Goal: Information Seeking & Learning: Learn about a topic

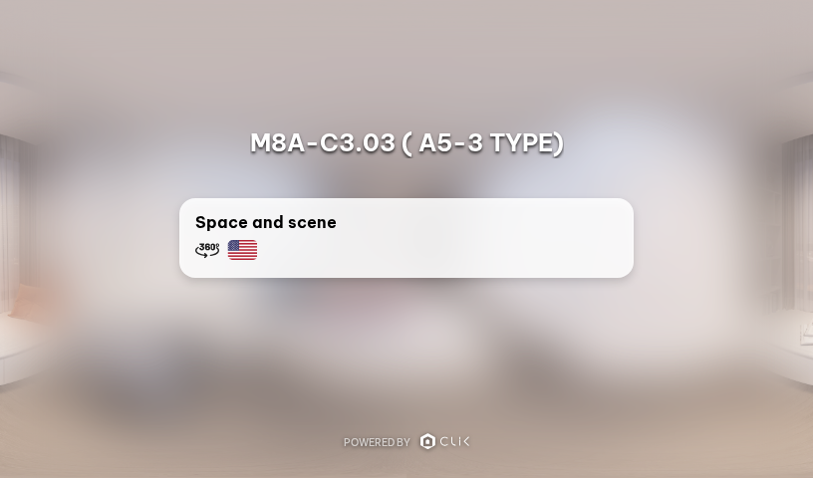
click at [351, 260] on div "Space and scene" at bounding box center [406, 236] width 422 height 52
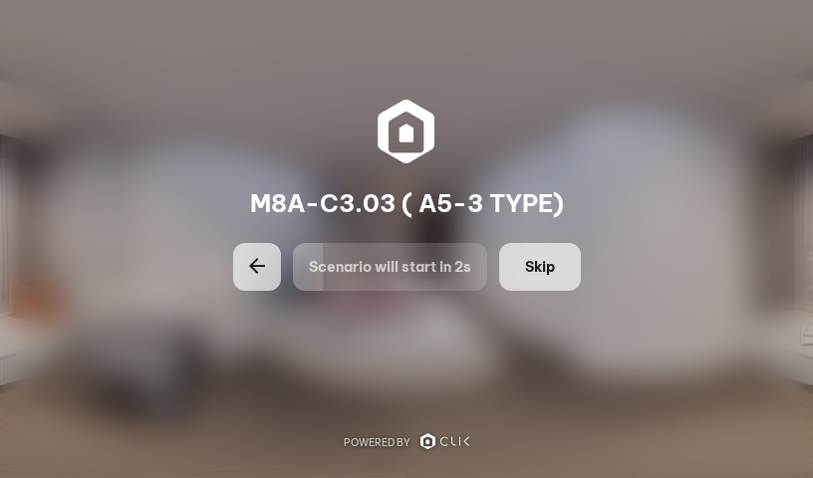
click at [557, 266] on button "Skip" at bounding box center [540, 267] width 82 height 48
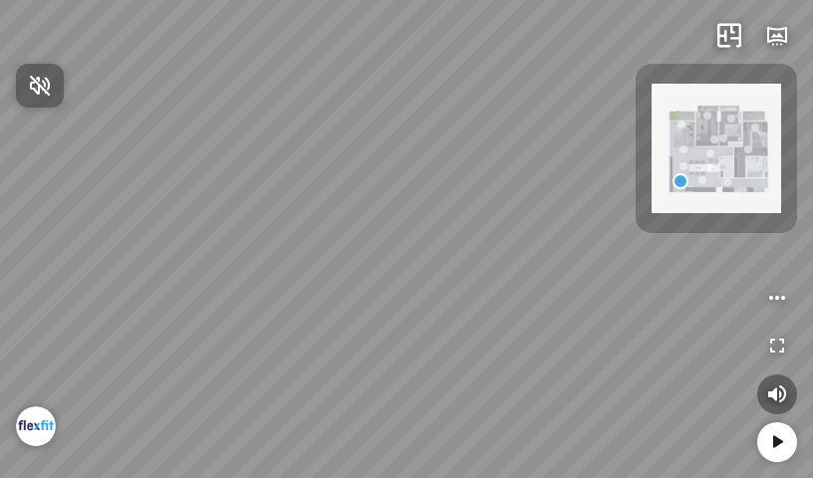
drag, startPoint x: 399, startPoint y: 227, endPoint x: 242, endPoint y: 199, distance: 159.8
click at [242, 199] on div at bounding box center [406, 239] width 813 height 478
drag, startPoint x: 441, startPoint y: 190, endPoint x: 250, endPoint y: 158, distance: 193.8
click at [250, 158] on div at bounding box center [406, 239] width 813 height 478
drag, startPoint x: 334, startPoint y: 196, endPoint x: 209, endPoint y: 176, distance: 126.1
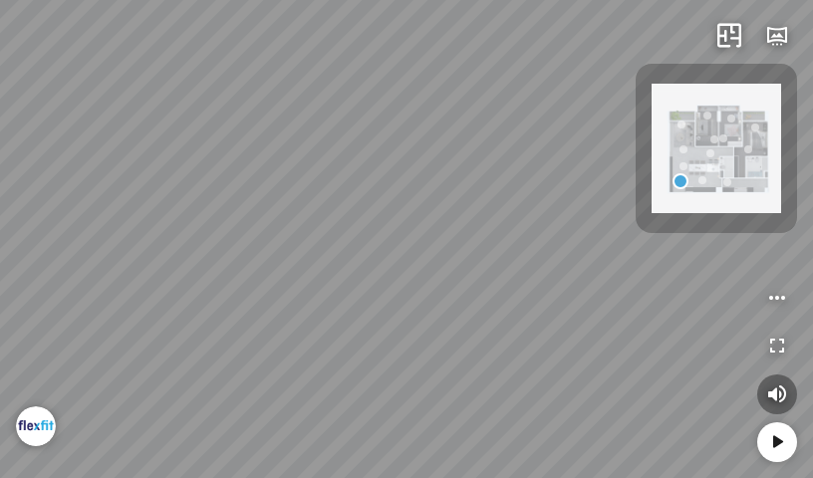
click at [187, 175] on div at bounding box center [406, 239] width 813 height 478
drag, startPoint x: 331, startPoint y: 319, endPoint x: 321, endPoint y: 328, distance: 13.4
click at [321, 328] on div at bounding box center [406, 239] width 813 height 478
drag, startPoint x: 389, startPoint y: 276, endPoint x: 400, endPoint y: 380, distance: 105.1
click at [400, 379] on div at bounding box center [406, 239] width 813 height 478
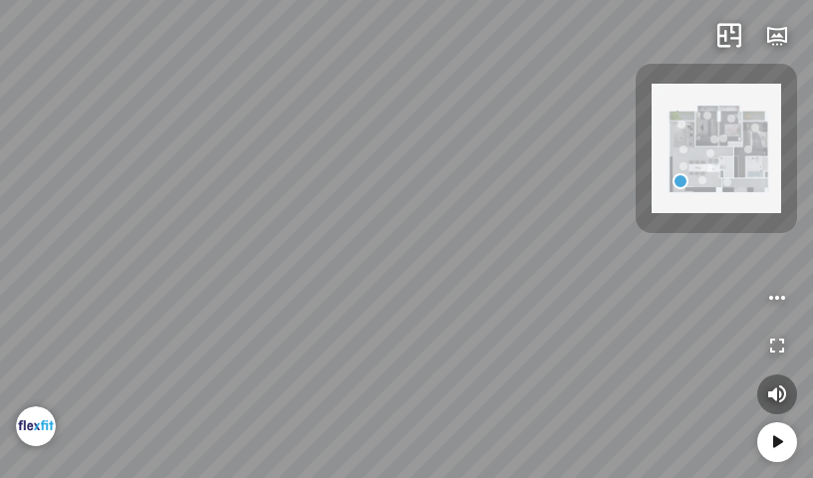
click at [526, 301] on div at bounding box center [406, 239] width 813 height 478
drag, startPoint x: 469, startPoint y: 302, endPoint x: 717, endPoint y: 207, distance: 265.4
click at [698, 212] on div "INFO: krpano 1.20.8 (build [DATE]) INFO: HTML5/Desktop - Chrome 139.0 - WebGL I…" at bounding box center [406, 239] width 813 height 478
drag, startPoint x: 402, startPoint y: 305, endPoint x: 570, endPoint y: 234, distance: 181.6
click at [516, 234] on div at bounding box center [406, 239] width 813 height 478
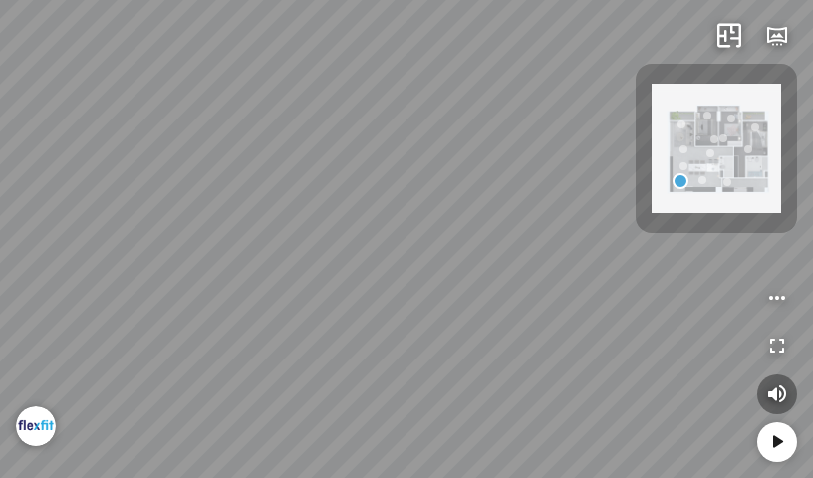
drag, startPoint x: 395, startPoint y: 311, endPoint x: 538, endPoint y: 414, distance: 176.1
click at [581, 444] on div at bounding box center [406, 239] width 813 height 478
drag, startPoint x: 416, startPoint y: 159, endPoint x: 502, endPoint y: 328, distance: 188.8
click at [498, 327] on div at bounding box center [406, 239] width 813 height 478
click at [619, 196] on div at bounding box center [406, 239] width 813 height 478
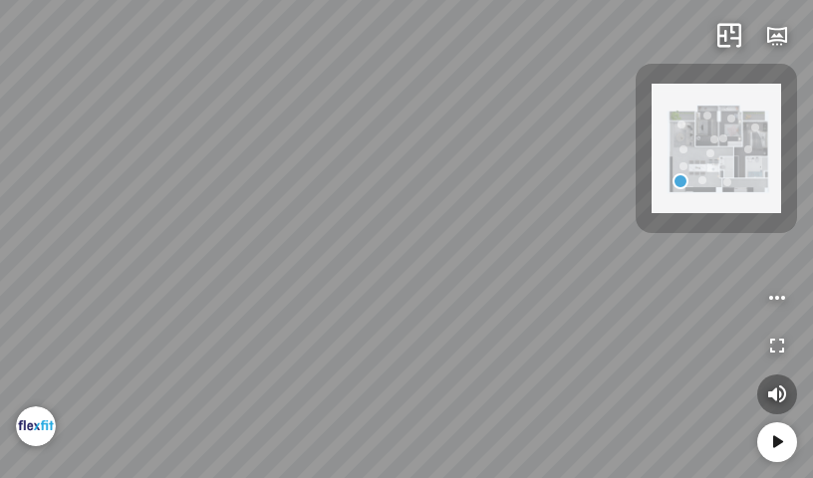
drag, startPoint x: 409, startPoint y: 231, endPoint x: 584, endPoint y: 235, distance: 174.3
click at [568, 222] on div at bounding box center [406, 239] width 813 height 478
drag, startPoint x: 546, startPoint y: 226, endPoint x: 598, endPoint y: 199, distance: 59.2
click at [598, 199] on div at bounding box center [406, 239] width 813 height 478
drag, startPoint x: 528, startPoint y: 246, endPoint x: 604, endPoint y: 197, distance: 90.9
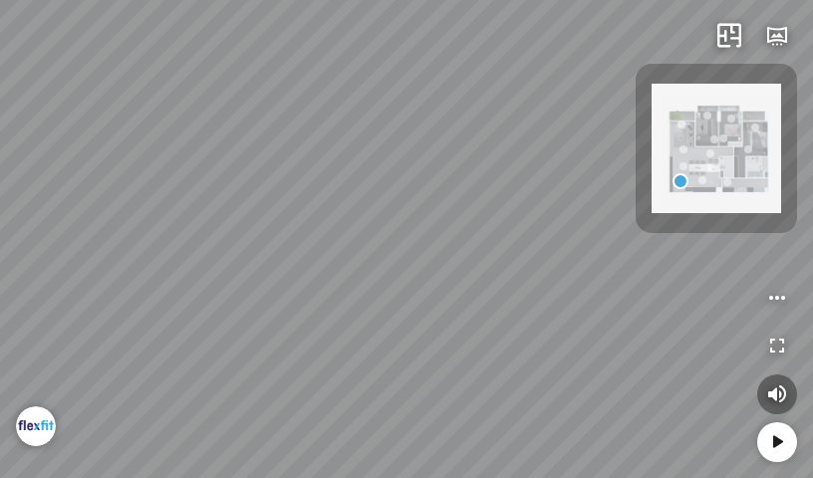
click at [595, 197] on div at bounding box center [406, 239] width 813 height 478
drag, startPoint x: 445, startPoint y: 271, endPoint x: 459, endPoint y: 261, distance: 17.1
click at [459, 261] on div at bounding box center [406, 239] width 813 height 478
drag, startPoint x: 300, startPoint y: 271, endPoint x: 423, endPoint y: 281, distance: 123.9
click at [423, 281] on div at bounding box center [406, 239] width 813 height 478
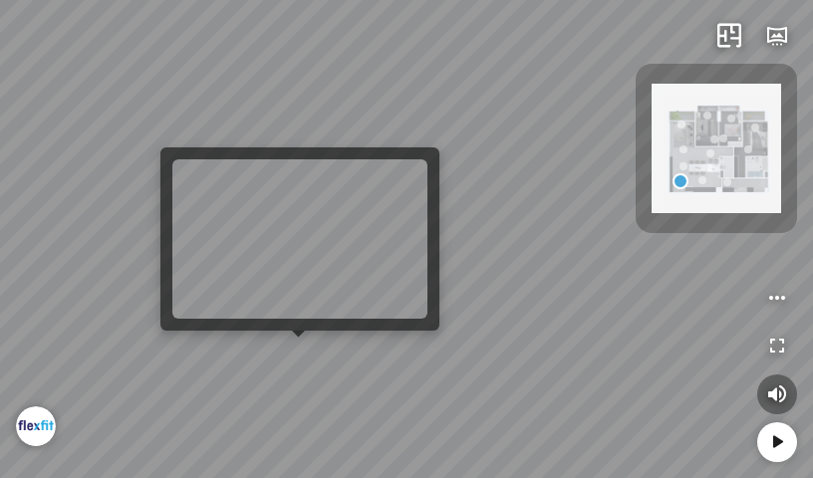
click at [297, 352] on div at bounding box center [406, 239] width 813 height 478
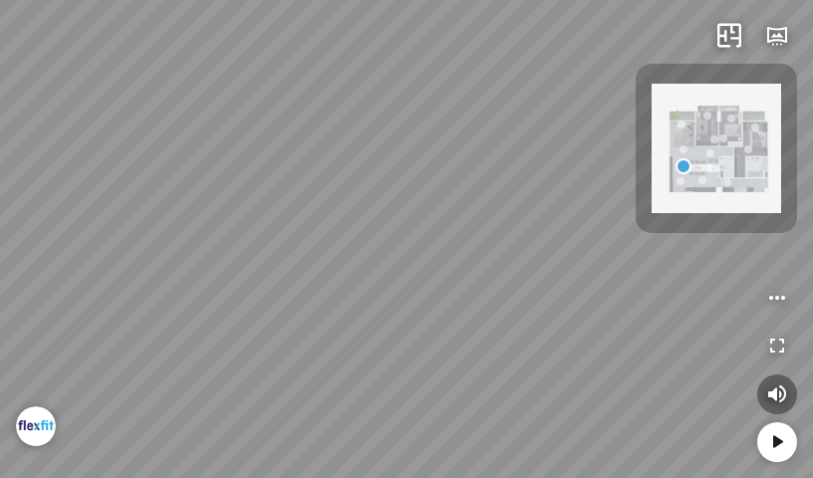
drag, startPoint x: 431, startPoint y: 326, endPoint x: 656, endPoint y: 326, distance: 225.0
click at [656, 326] on div at bounding box center [406, 239] width 813 height 478
drag, startPoint x: 458, startPoint y: 288, endPoint x: 586, endPoint y: 271, distance: 129.6
click at [564, 260] on div at bounding box center [406, 239] width 813 height 478
drag, startPoint x: 503, startPoint y: 314, endPoint x: 639, endPoint y: 355, distance: 142.7
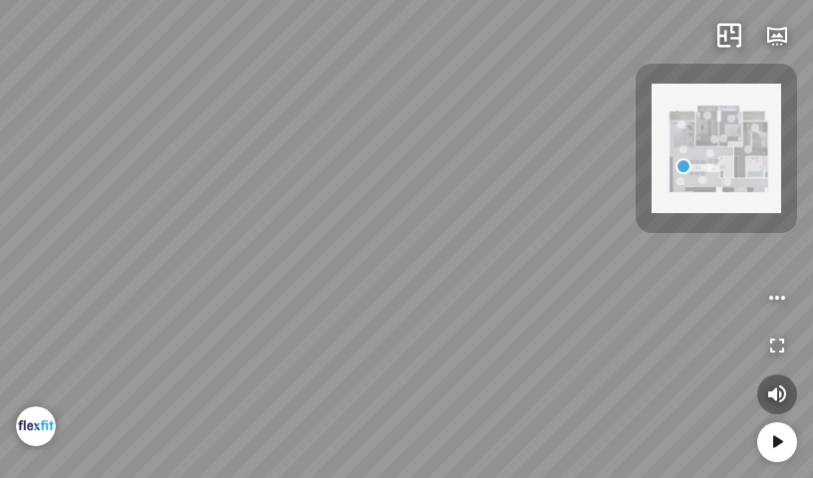
click at [638, 354] on div at bounding box center [406, 239] width 813 height 478
click at [787, 32] on icon "button" at bounding box center [777, 36] width 24 height 24
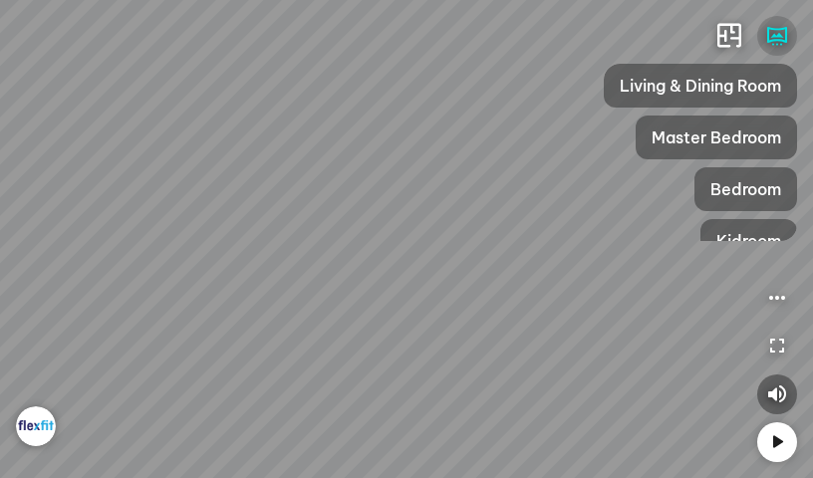
click at [788, 36] on icon "button" at bounding box center [777, 36] width 24 height 24
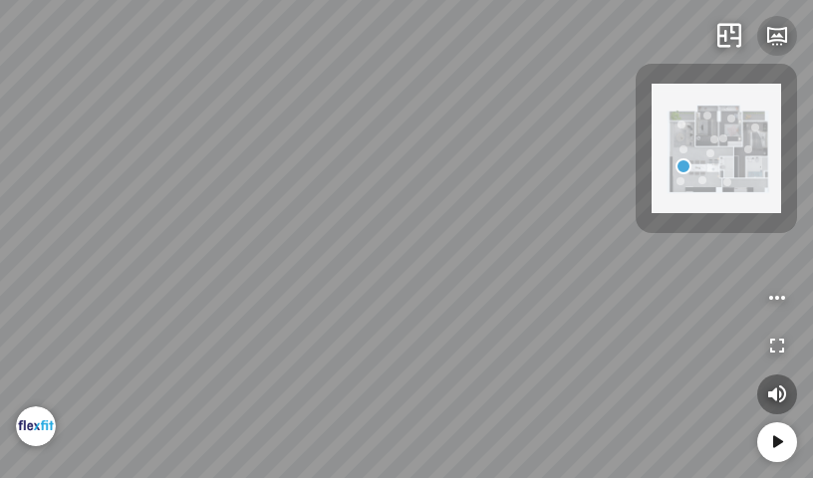
click at [788, 36] on icon "button" at bounding box center [777, 36] width 24 height 24
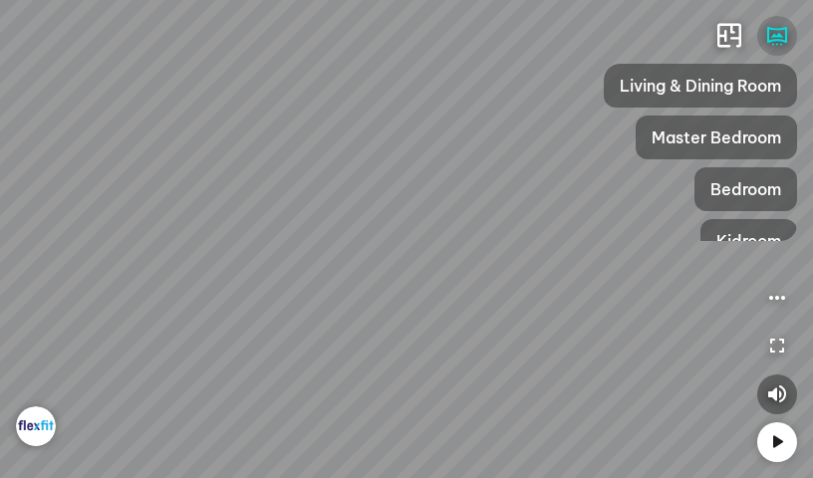
click at [785, 42] on icon "button" at bounding box center [777, 36] width 24 height 24
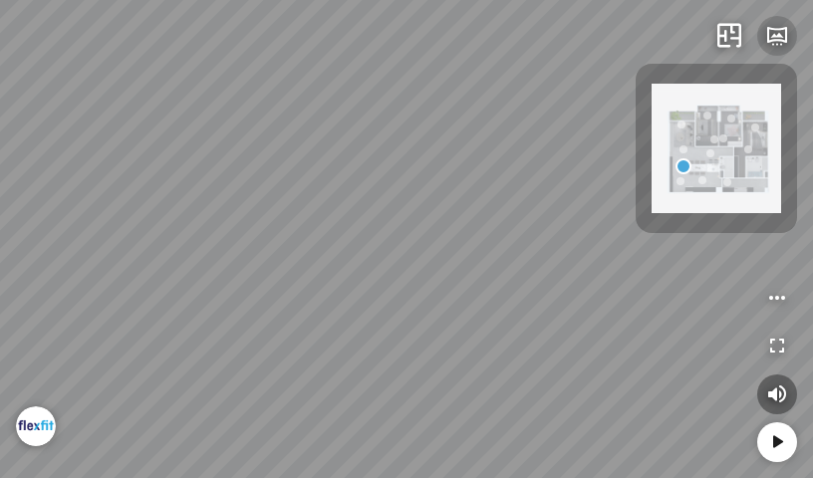
click at [785, 42] on icon "button" at bounding box center [777, 36] width 24 height 24
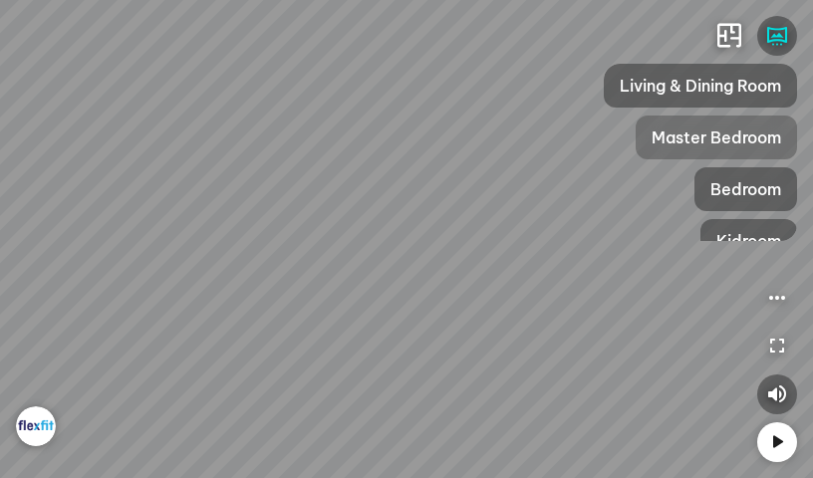
click at [756, 133] on span "Master Bedroom" at bounding box center [715, 137] width 129 height 24
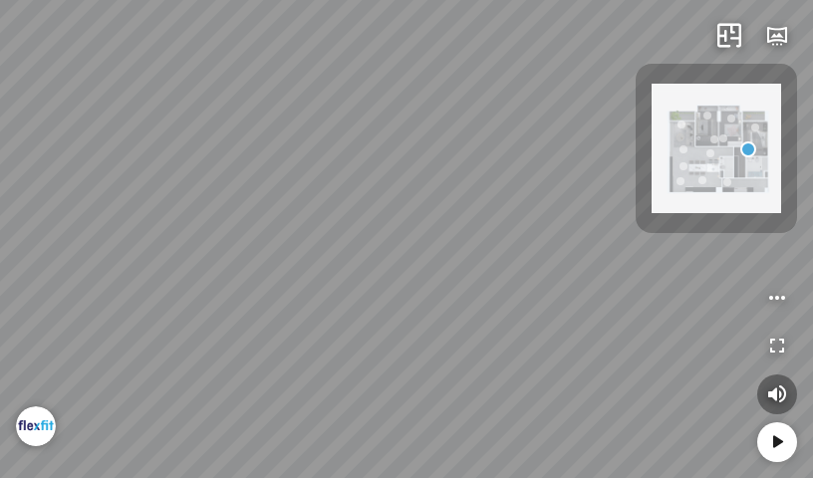
drag, startPoint x: 484, startPoint y: 147, endPoint x: 641, endPoint y: 88, distance: 168.3
click at [622, 93] on div at bounding box center [406, 239] width 813 height 478
drag, startPoint x: 362, startPoint y: 198, endPoint x: 625, endPoint y: 175, distance: 263.9
click at [612, 101] on div at bounding box center [406, 239] width 813 height 478
drag, startPoint x: 625, startPoint y: 175, endPoint x: 571, endPoint y: 228, distance: 76.1
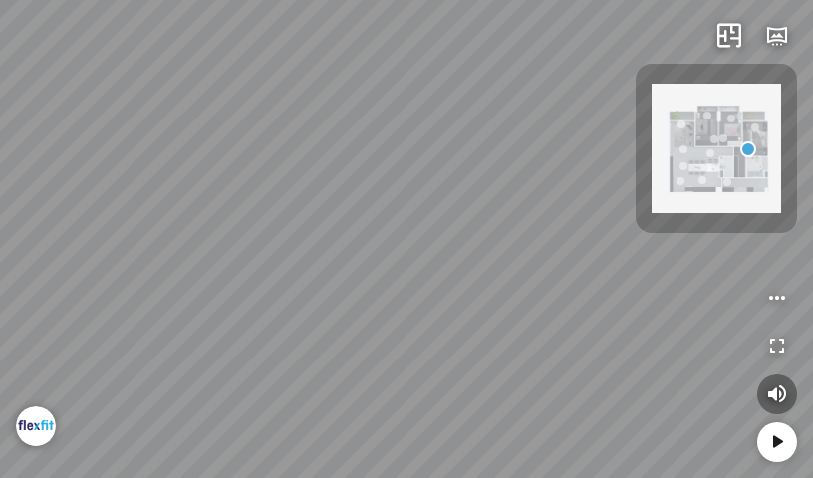
click at [632, 246] on div at bounding box center [406, 239] width 813 height 478
click at [657, 232] on div "INFO: krpano 1.20.8 (build [DATE]) INFO: HTML5/Desktop - Chrome 139.0 - WebGL I…" at bounding box center [406, 239] width 813 height 478
drag, startPoint x: 428, startPoint y: 266, endPoint x: 555, endPoint y: 283, distance: 127.6
click at [542, 281] on div at bounding box center [406, 239] width 813 height 478
drag, startPoint x: 448, startPoint y: 349, endPoint x: 456, endPoint y: 357, distance: 12.0
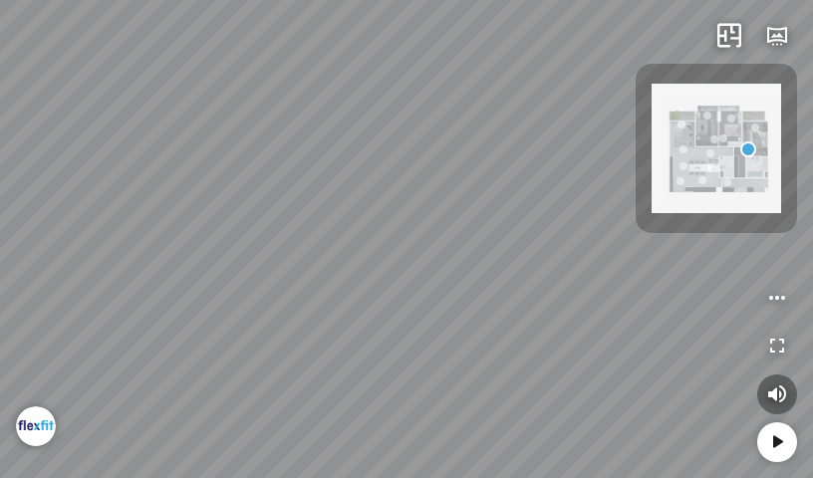
click at [455, 352] on div at bounding box center [406, 239] width 813 height 478
